Goal: Task Accomplishment & Management: Use online tool/utility

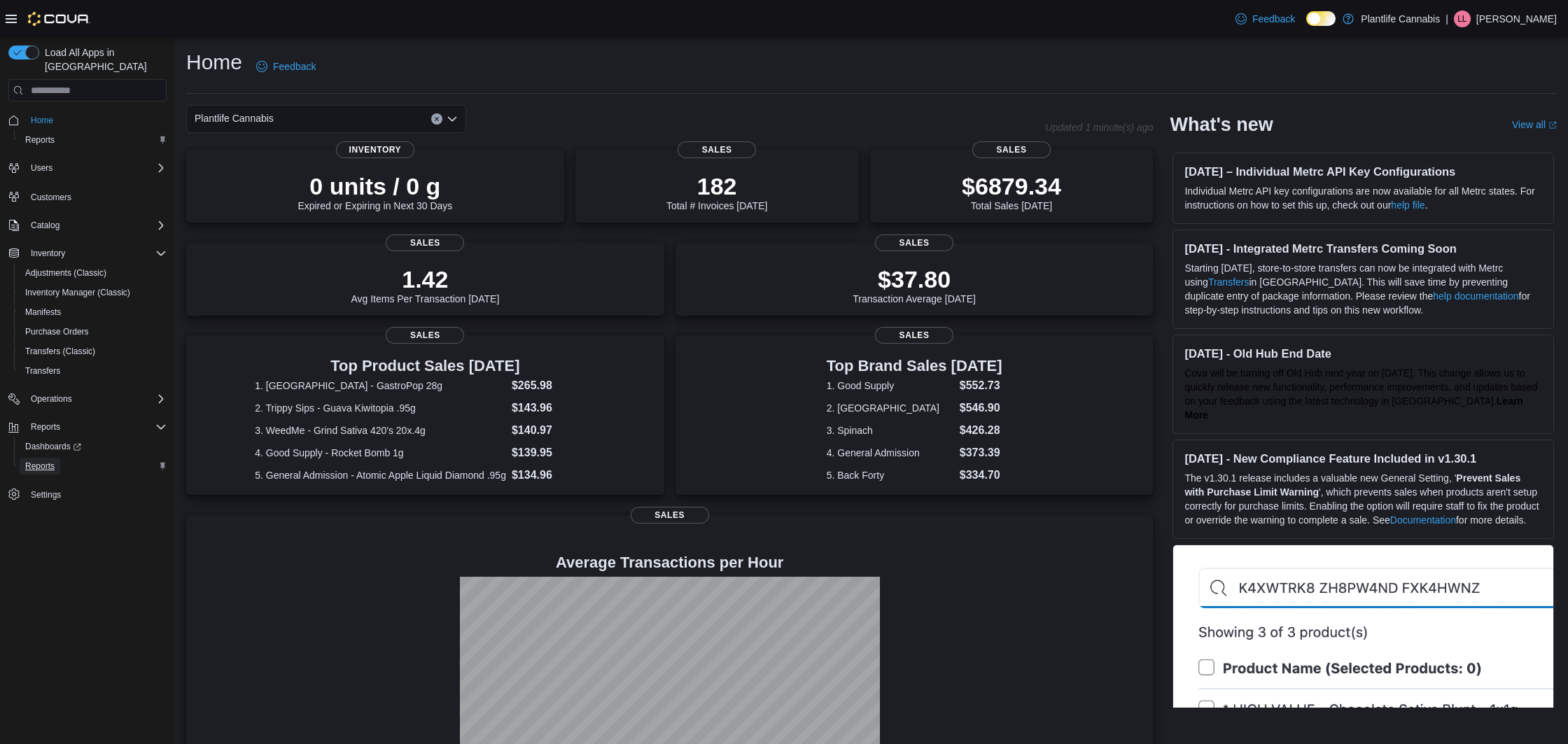
click at [40, 461] on span "Reports" at bounding box center [40, 466] width 29 height 11
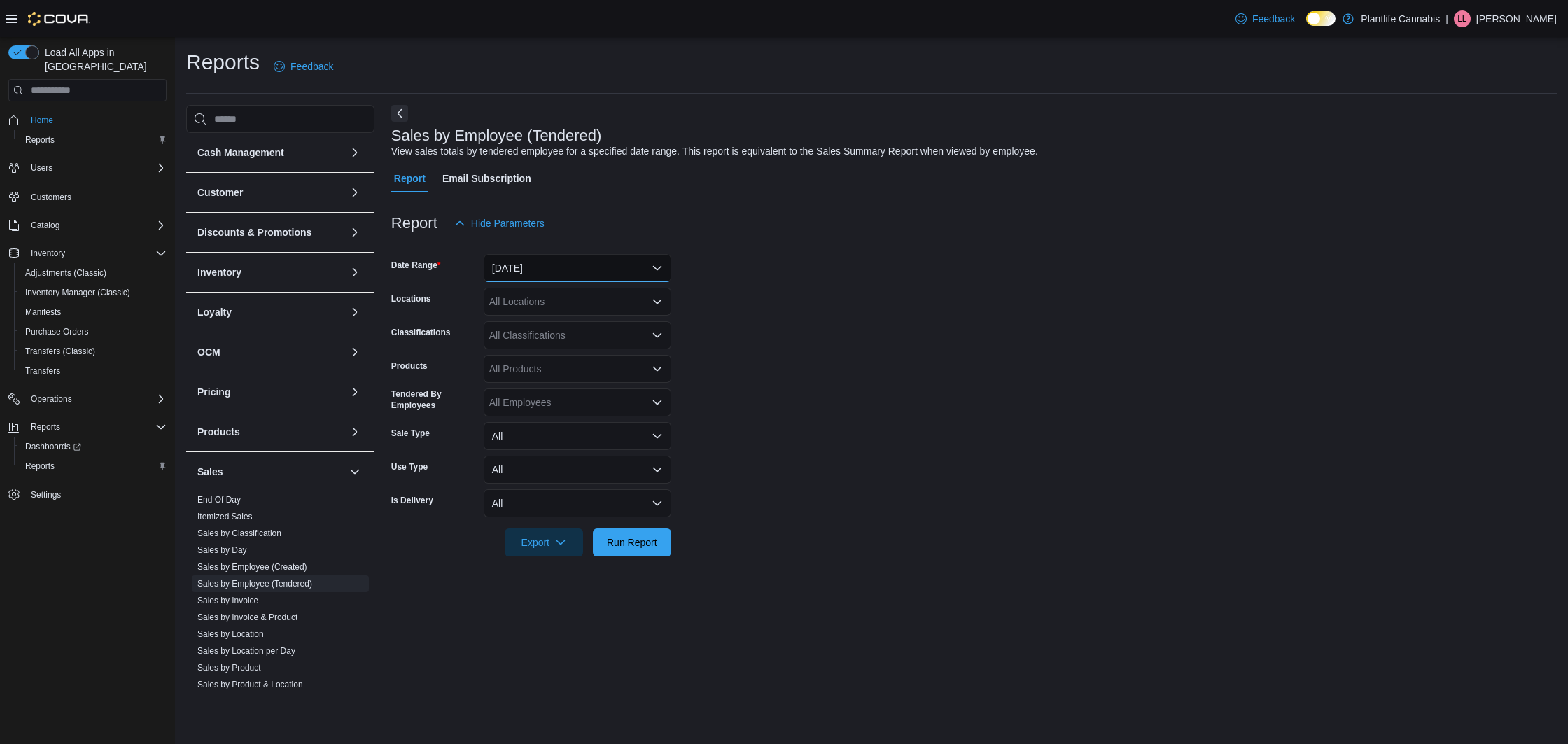
click at [589, 257] on button "[DATE]" at bounding box center [577, 268] width 187 height 28
click at [581, 212] on div "Report Hide Parameters" at bounding box center [974, 223] width 1165 height 28
click at [229, 503] on link "End Of Day" at bounding box center [218, 500] width 43 height 10
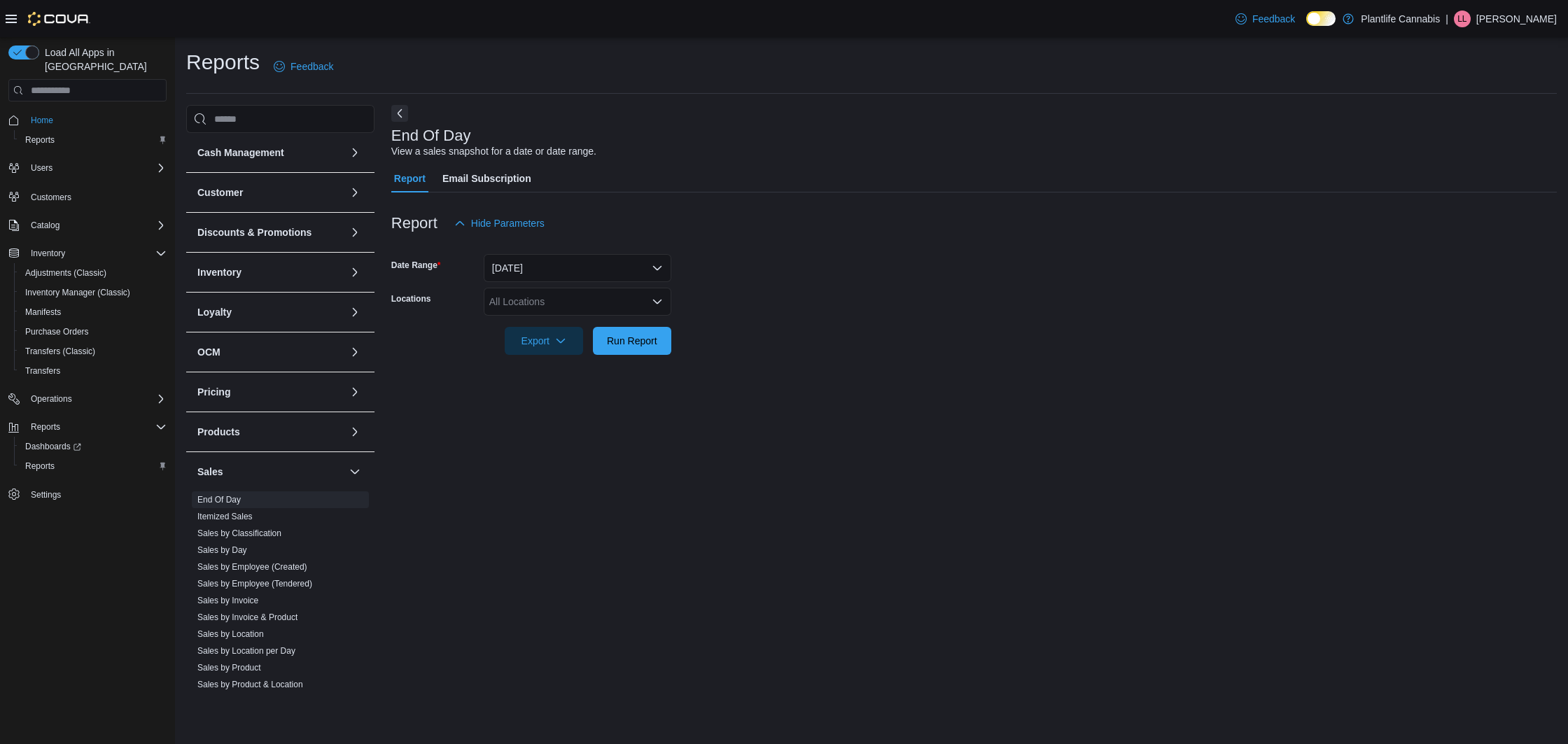
click at [588, 307] on div "All Locations" at bounding box center [577, 301] width 187 height 28
type input "***"
click at [610, 352] on span "[GEOGRAPHIC_DATA] - Mahogany Market" at bounding box center [615, 345] width 189 height 14
click at [789, 326] on div at bounding box center [974, 322] width 1165 height 11
click at [633, 341] on span "Run Report" at bounding box center [632, 339] width 50 height 14
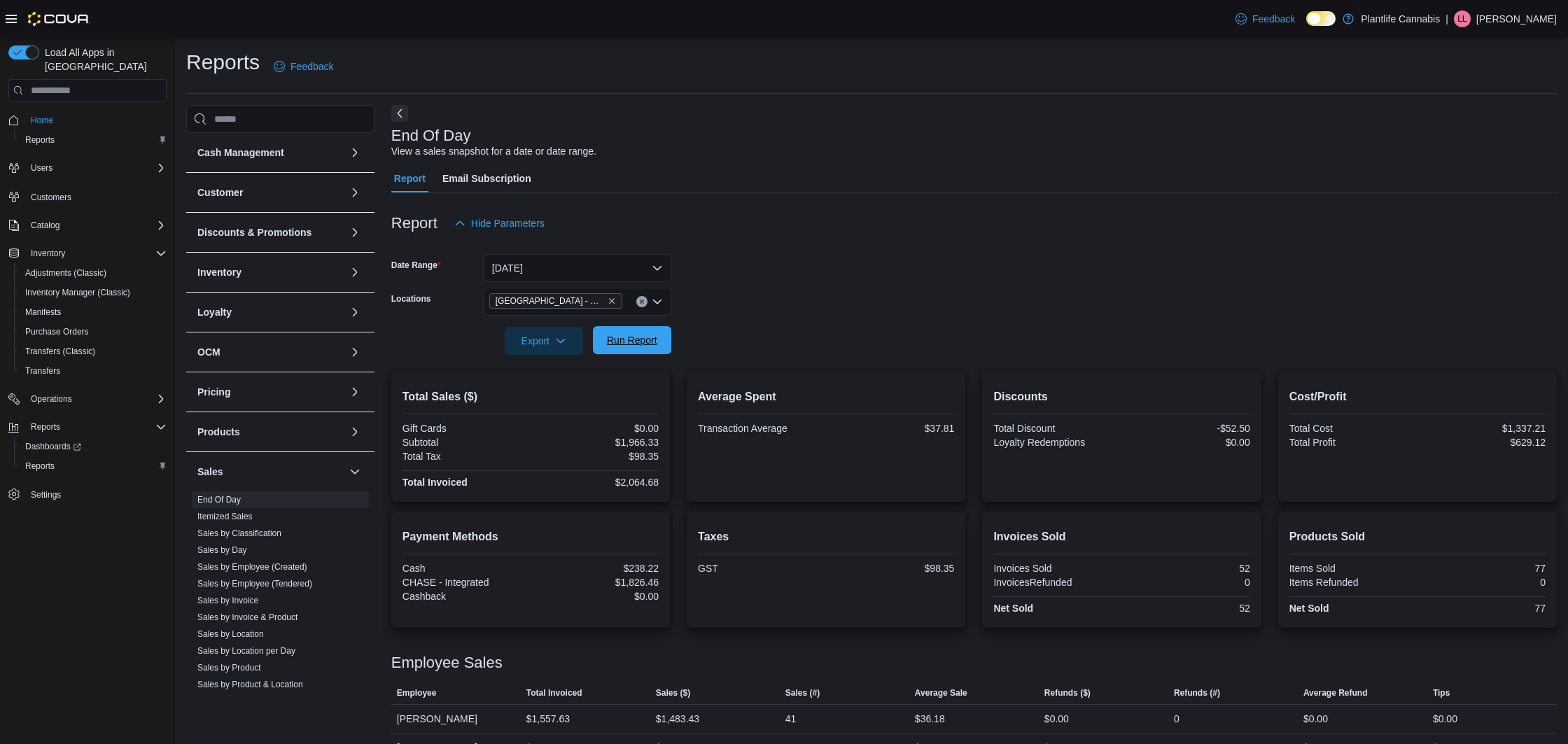
click at [643, 339] on span "Run Report" at bounding box center [632, 339] width 50 height 14
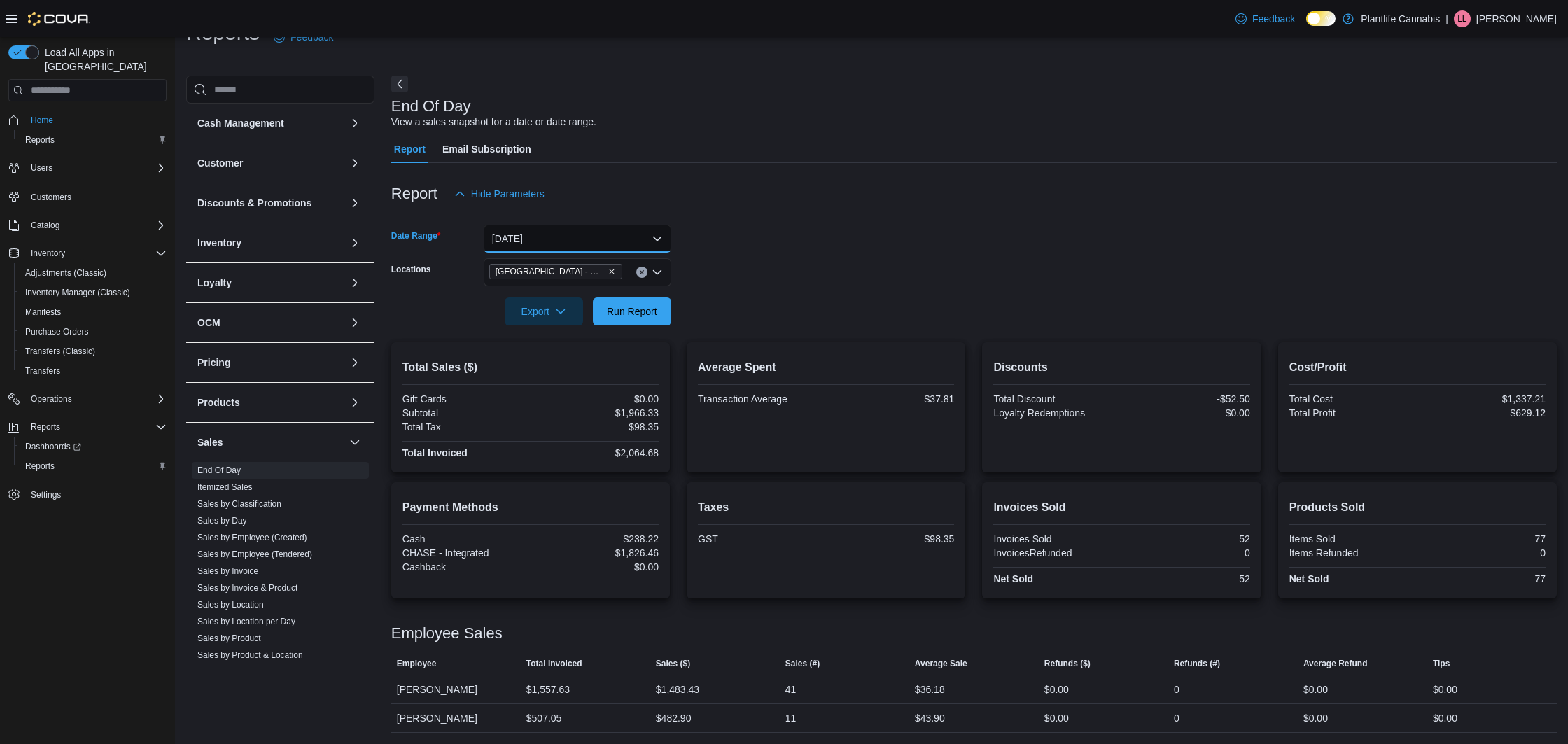
click at [594, 240] on button "[DATE]" at bounding box center [577, 239] width 187 height 28
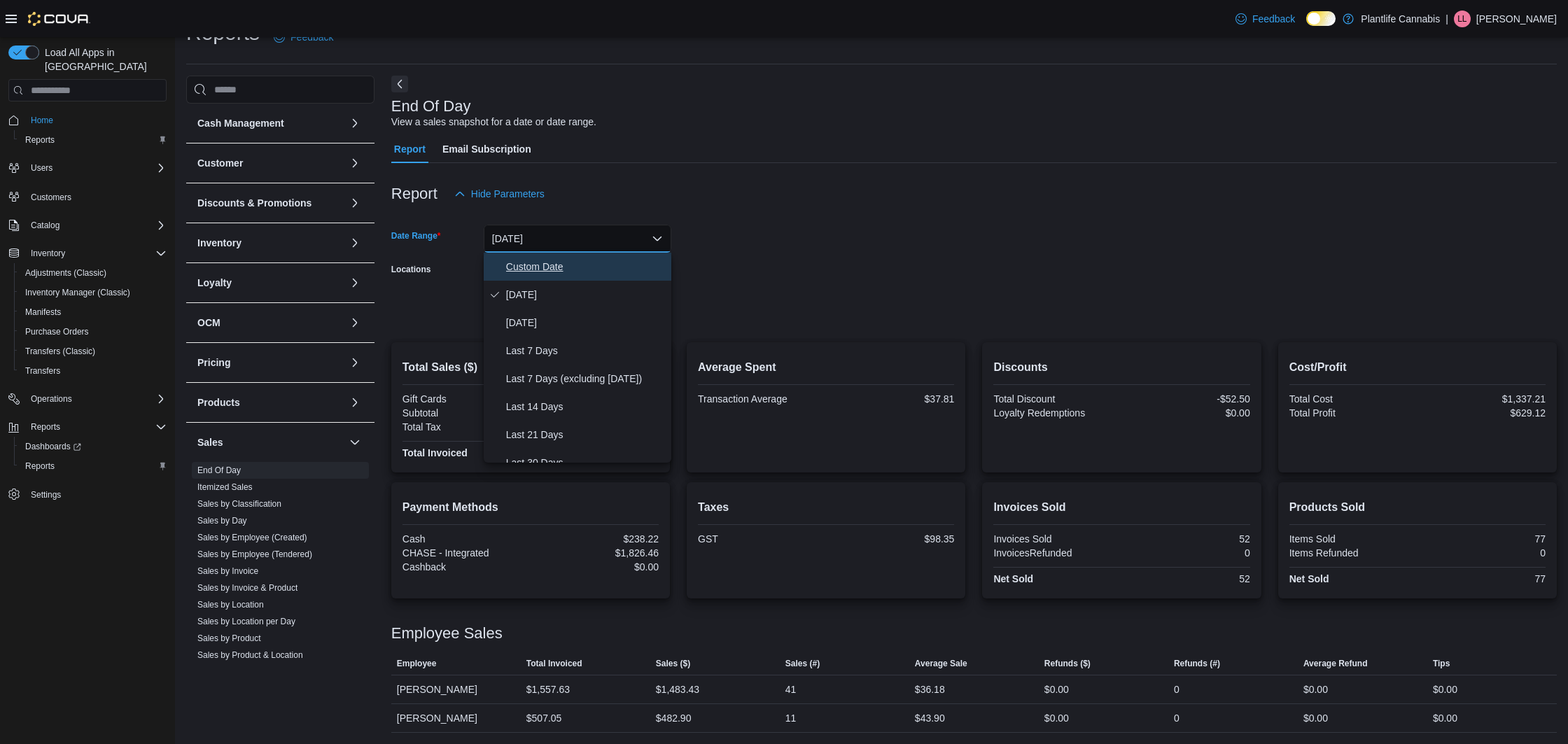
click at [606, 258] on span "Custom Date" at bounding box center [586, 266] width 160 height 17
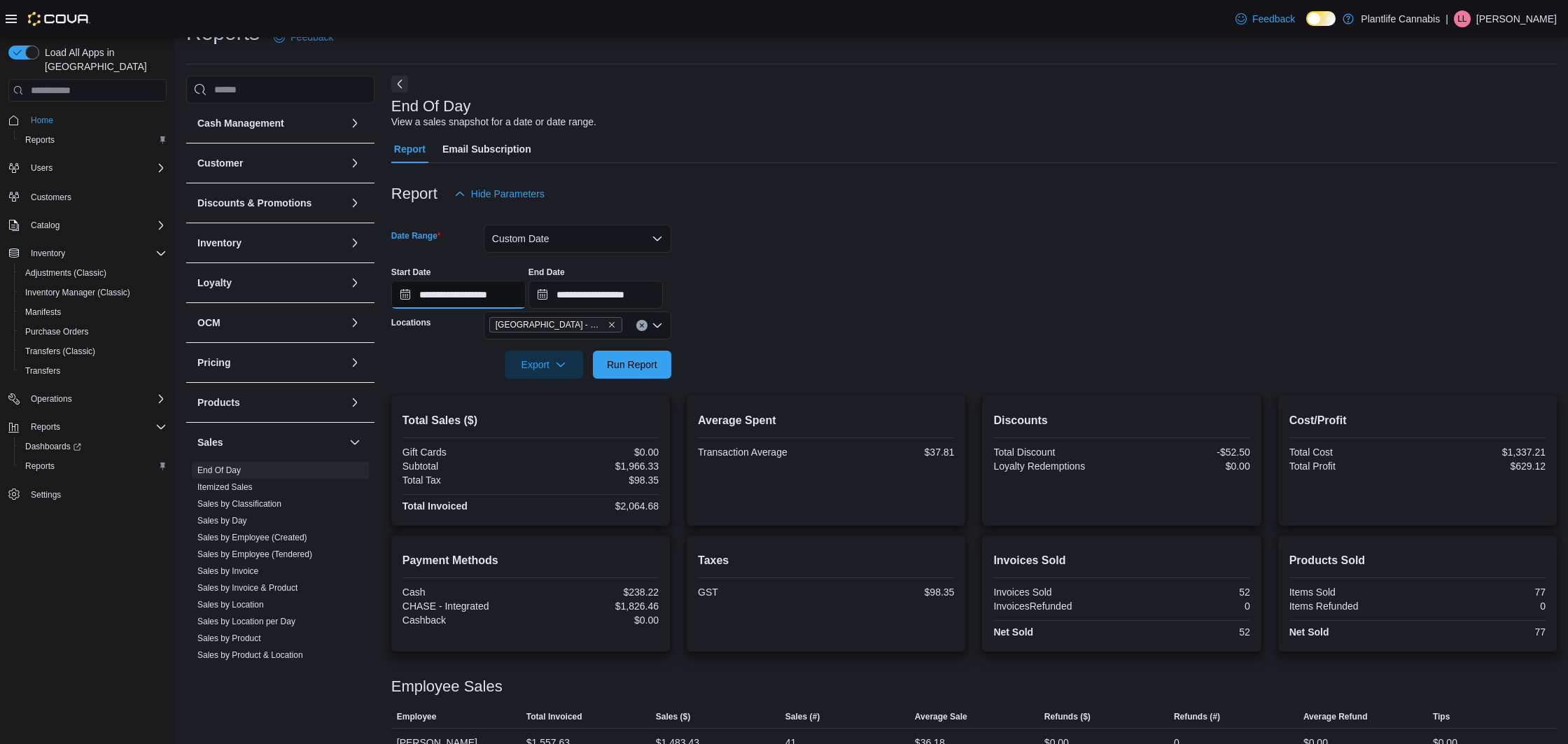
click at [512, 302] on input "**********" at bounding box center [458, 295] width 134 height 28
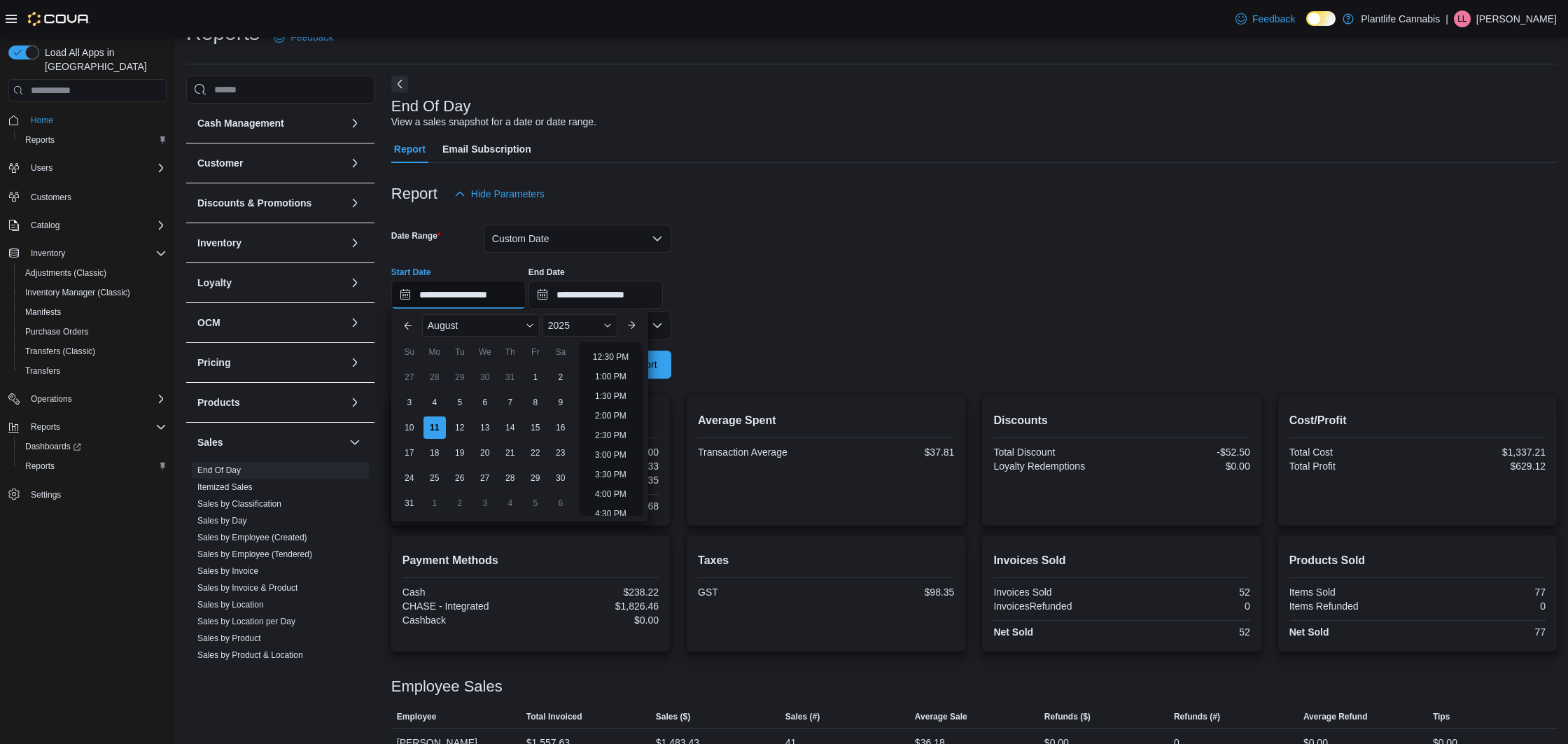
scroll to position [512, 0]
click at [625, 435] on li "3:00 PM" at bounding box center [611, 429] width 42 height 17
type input "**********"
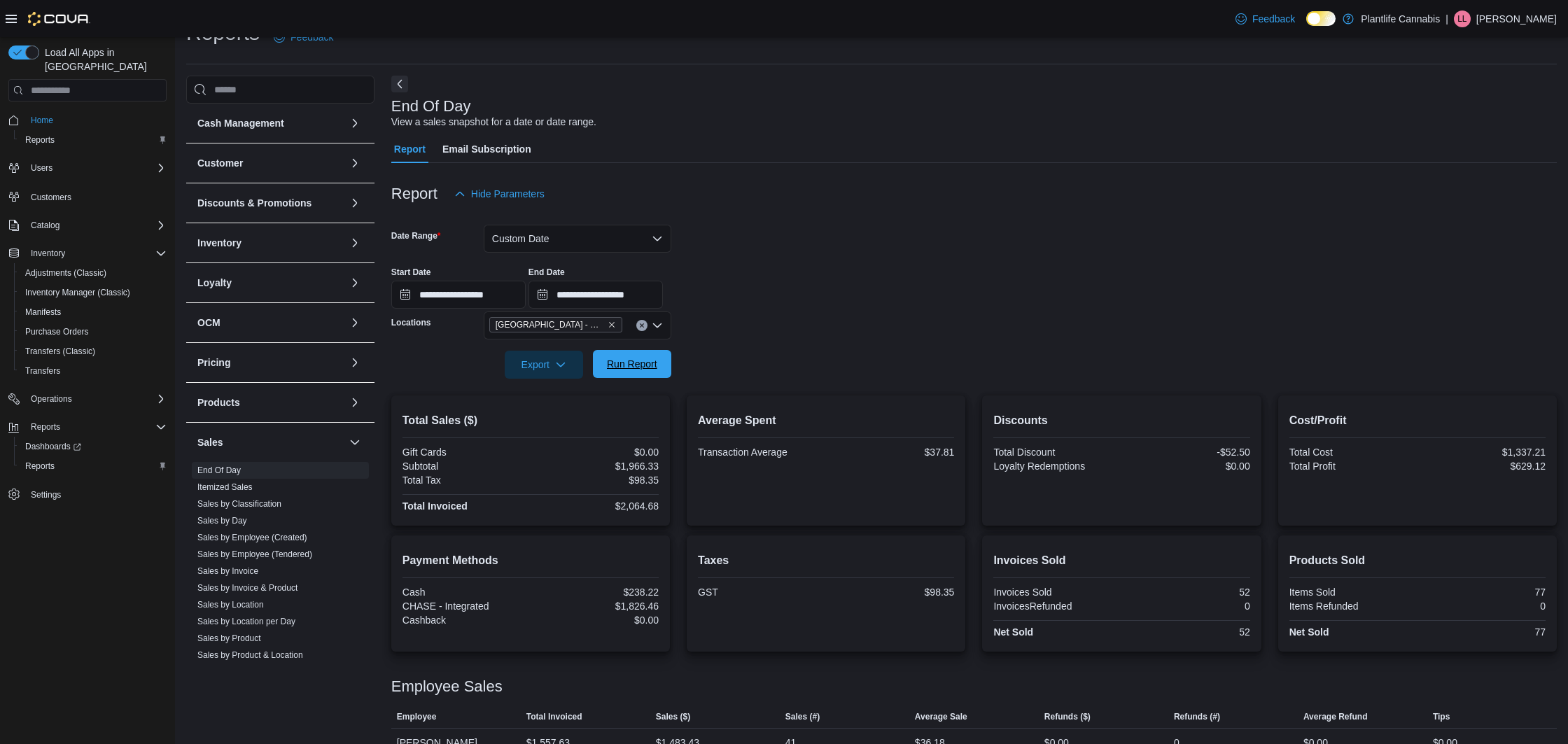
click at [645, 366] on span "Run Report" at bounding box center [632, 363] width 50 height 14
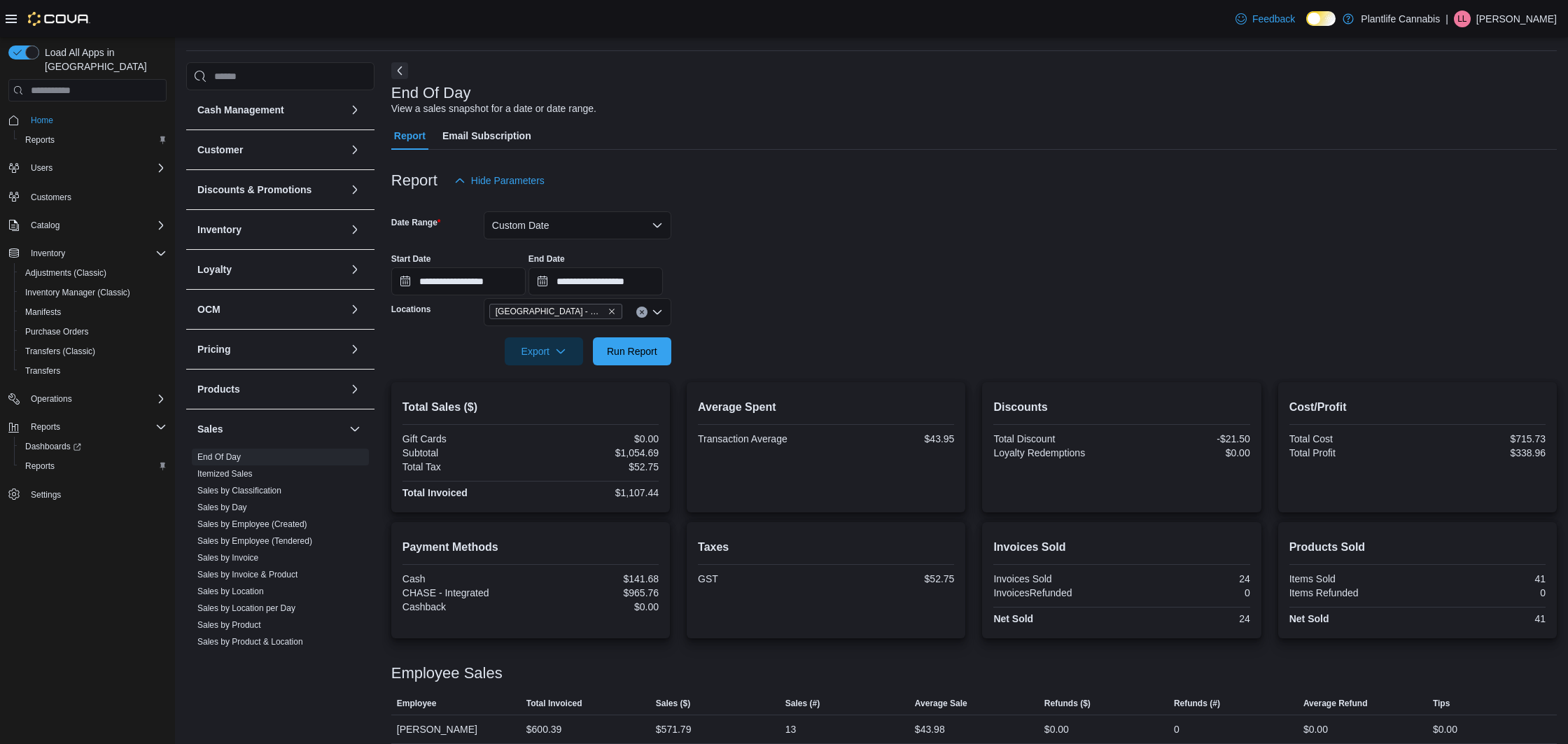
scroll to position [82, 0]
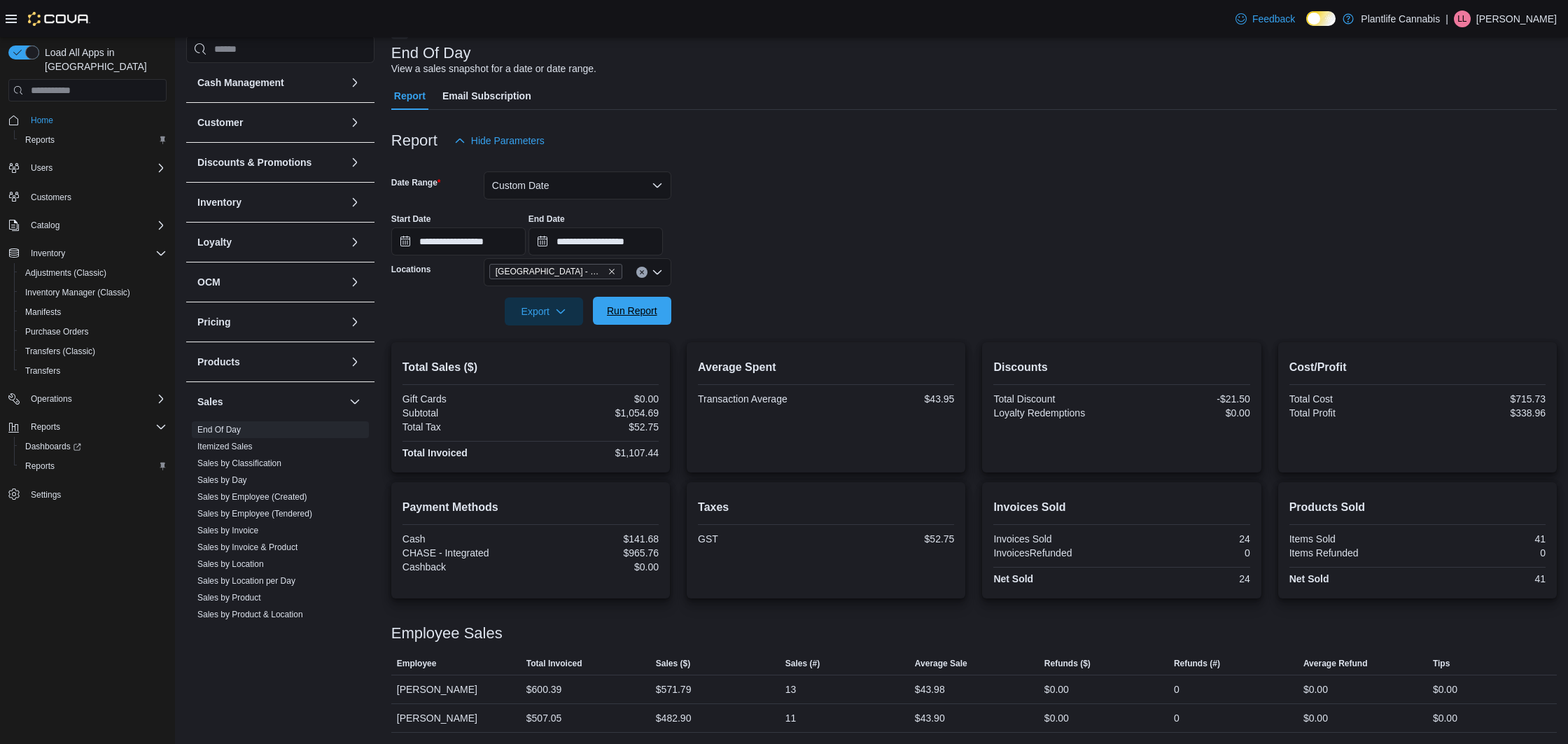
click at [651, 317] on span "Run Report" at bounding box center [632, 310] width 50 height 14
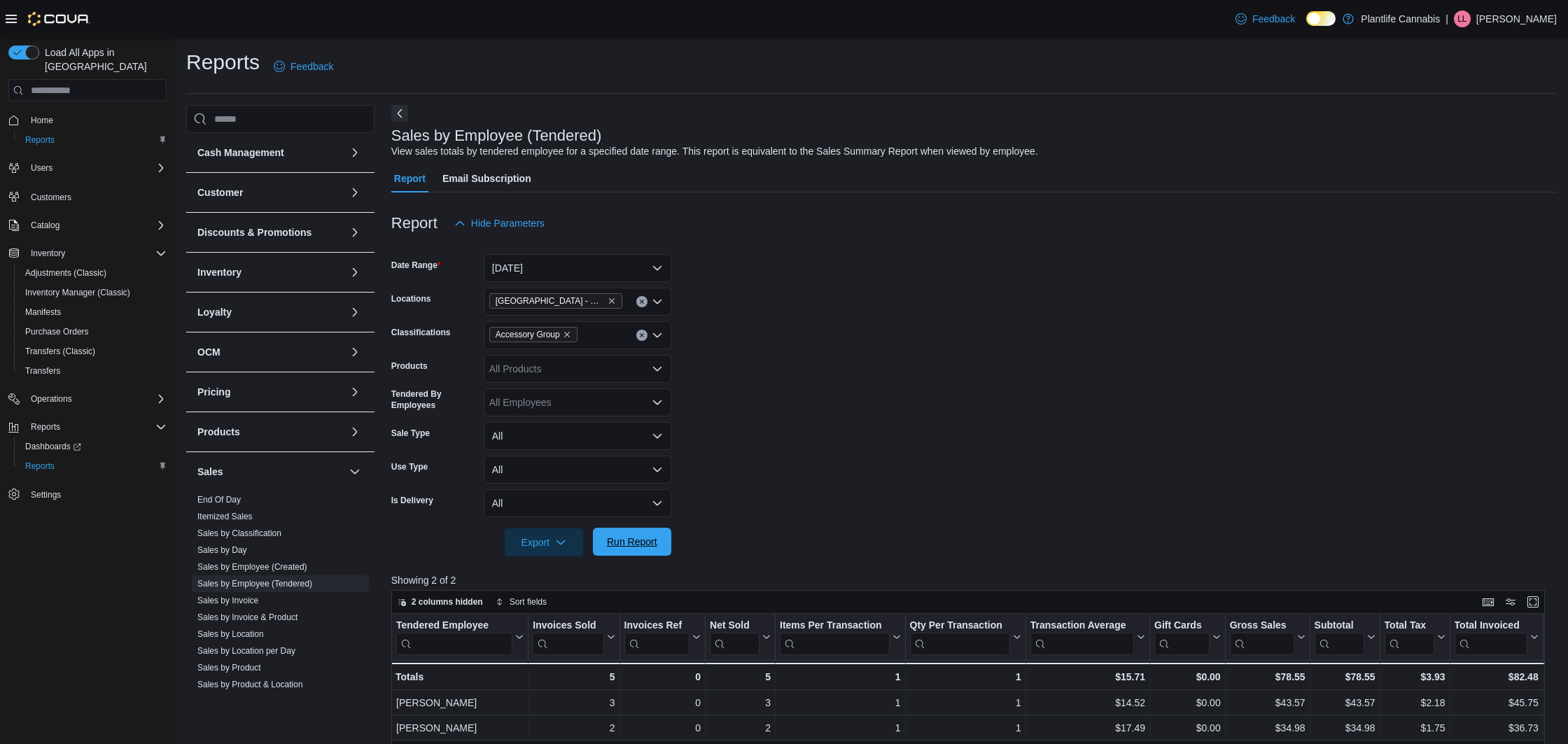
click at [651, 528] on div "Export Run Report" at bounding box center [532, 542] width 280 height 28
click at [650, 535] on span "Run Report" at bounding box center [633, 541] width 62 height 28
